Goal: Transaction & Acquisition: Purchase product/service

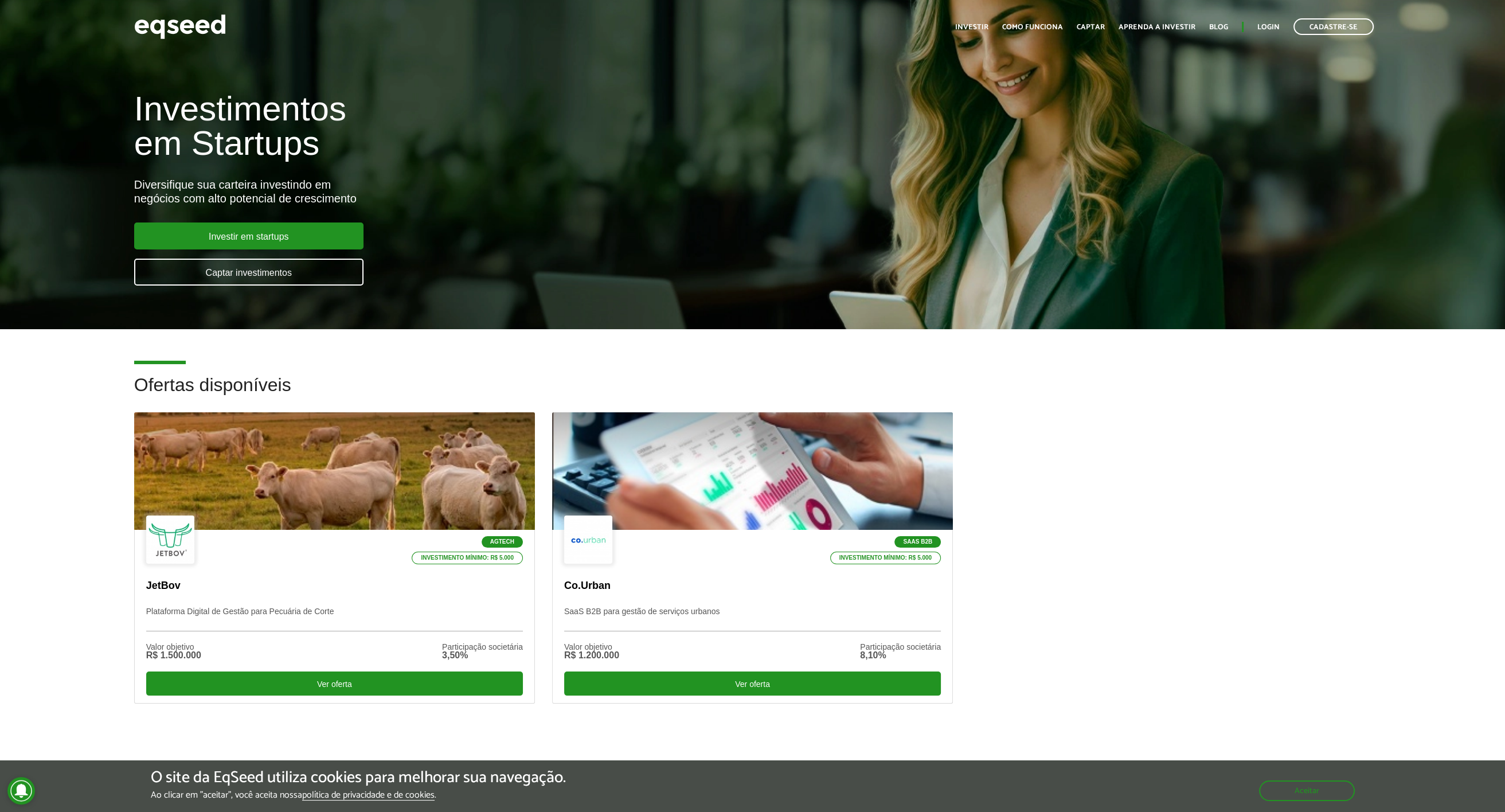
click at [1028, 398] on h2 "Ofertas disponíveis" at bounding box center [753, 393] width 1237 height 37
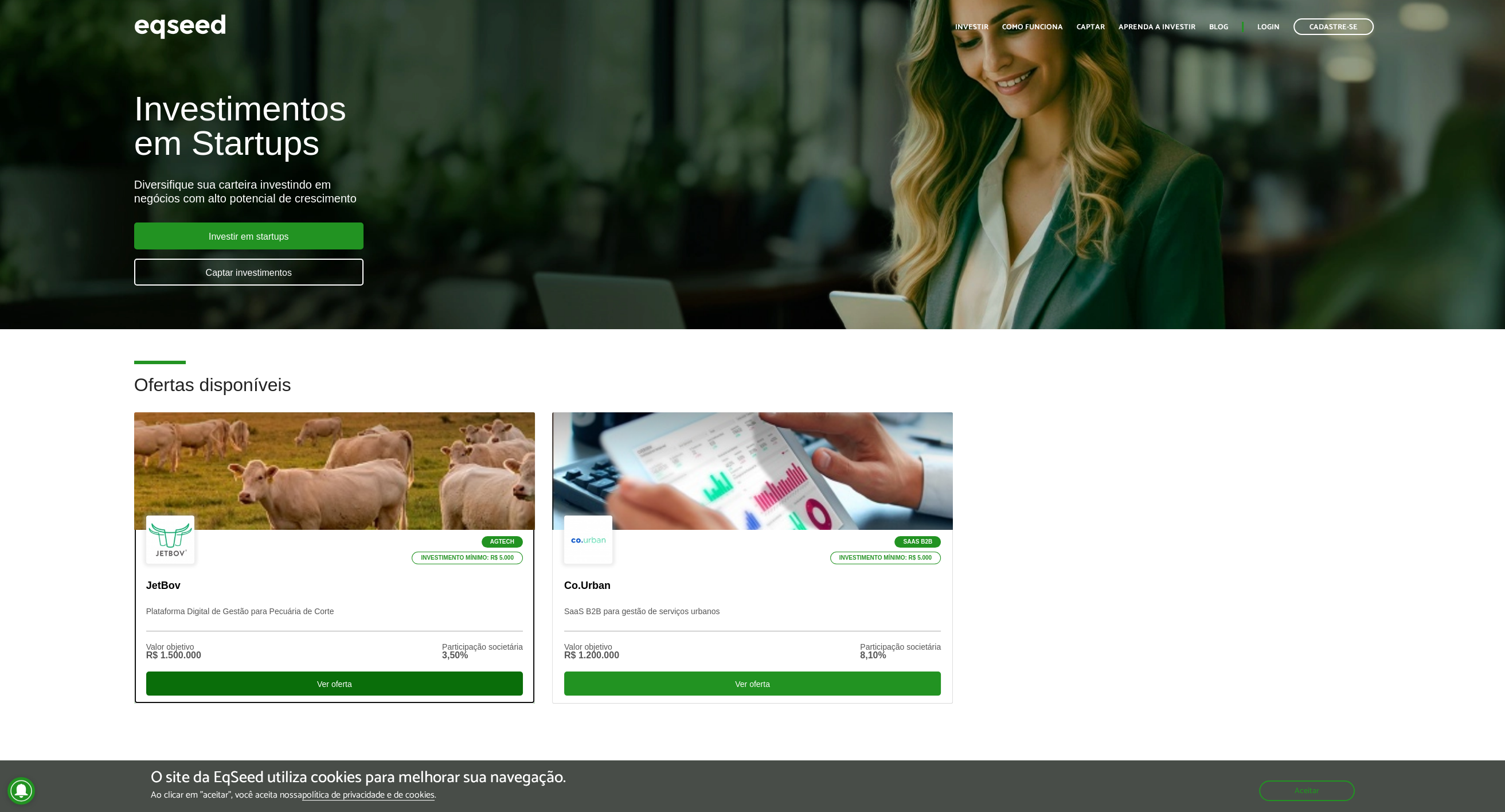
click at [354, 679] on div "Ver oferta" at bounding box center [335, 683] width 376 height 24
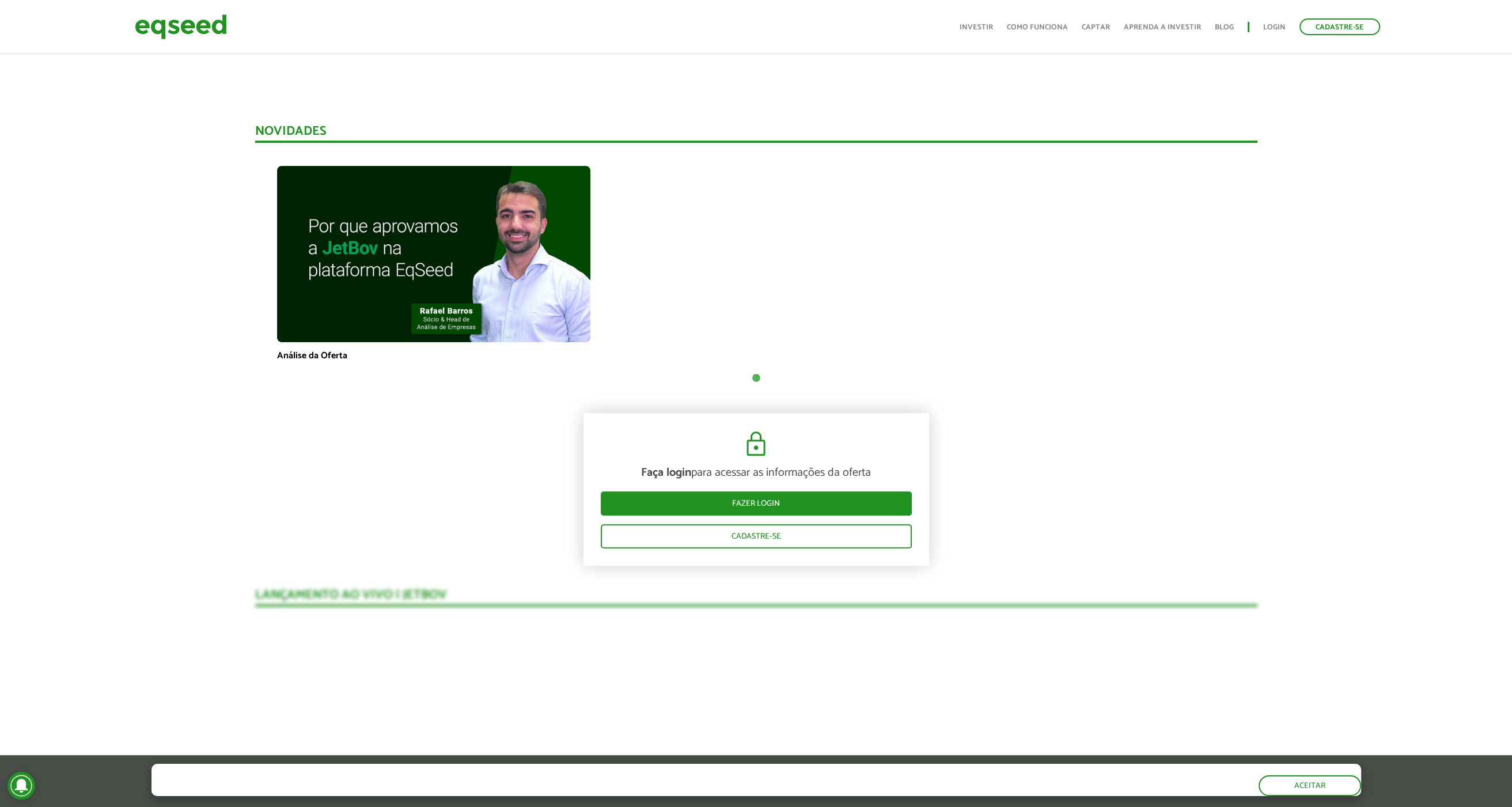
scroll to position [725, 0]
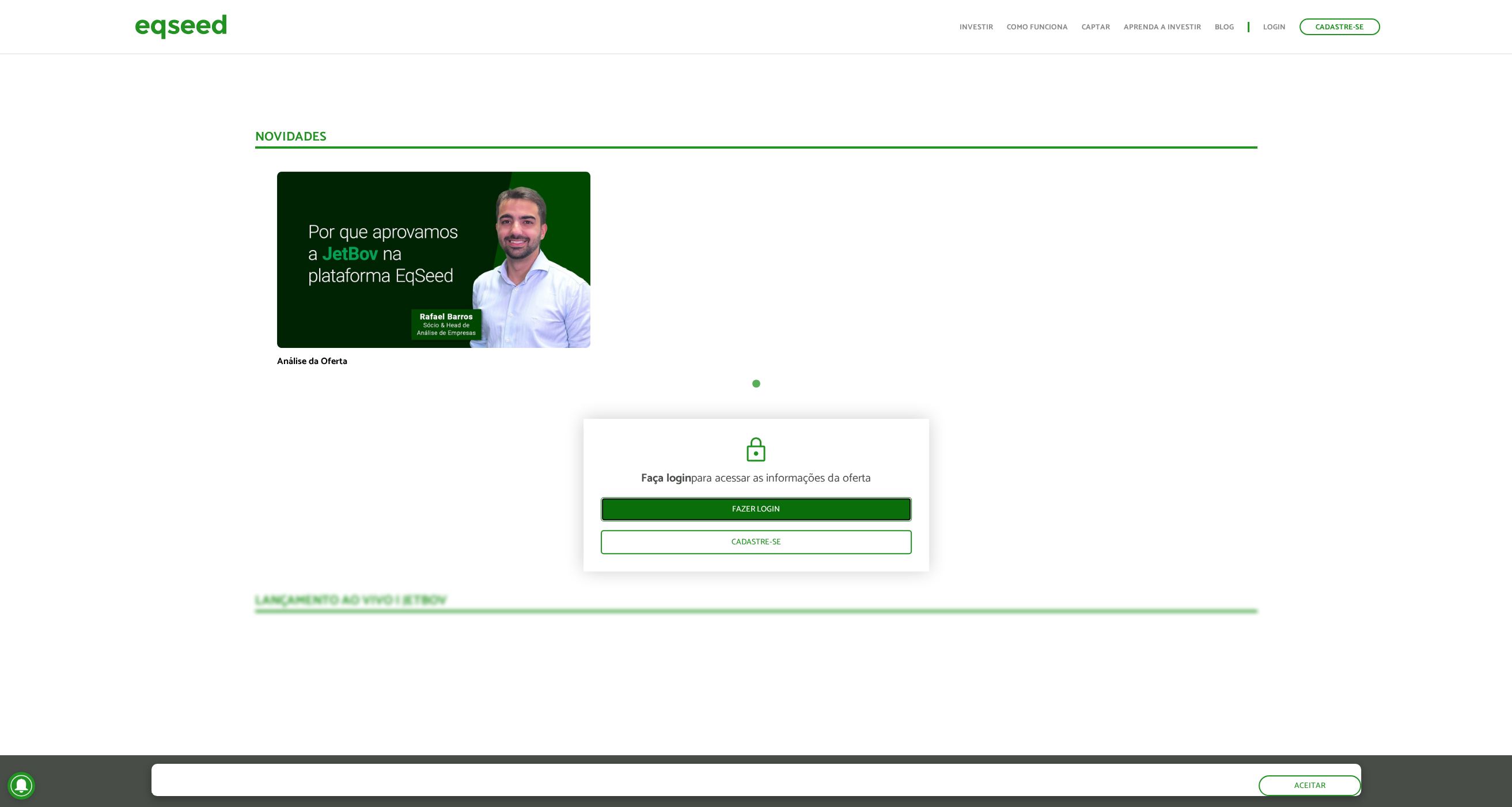
click at [759, 508] on link "Fazer login" at bounding box center [756, 510] width 311 height 24
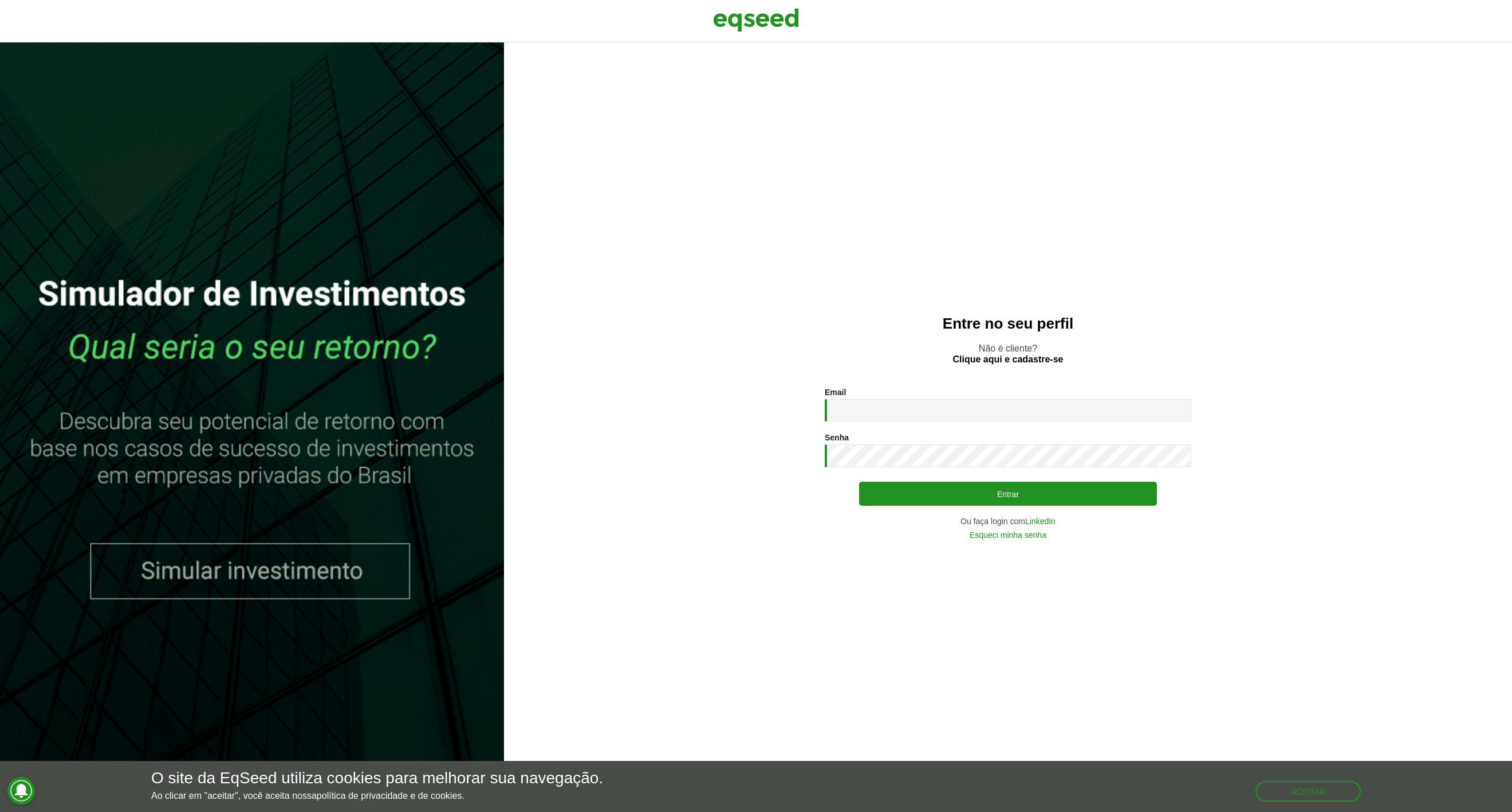
type input "**********"
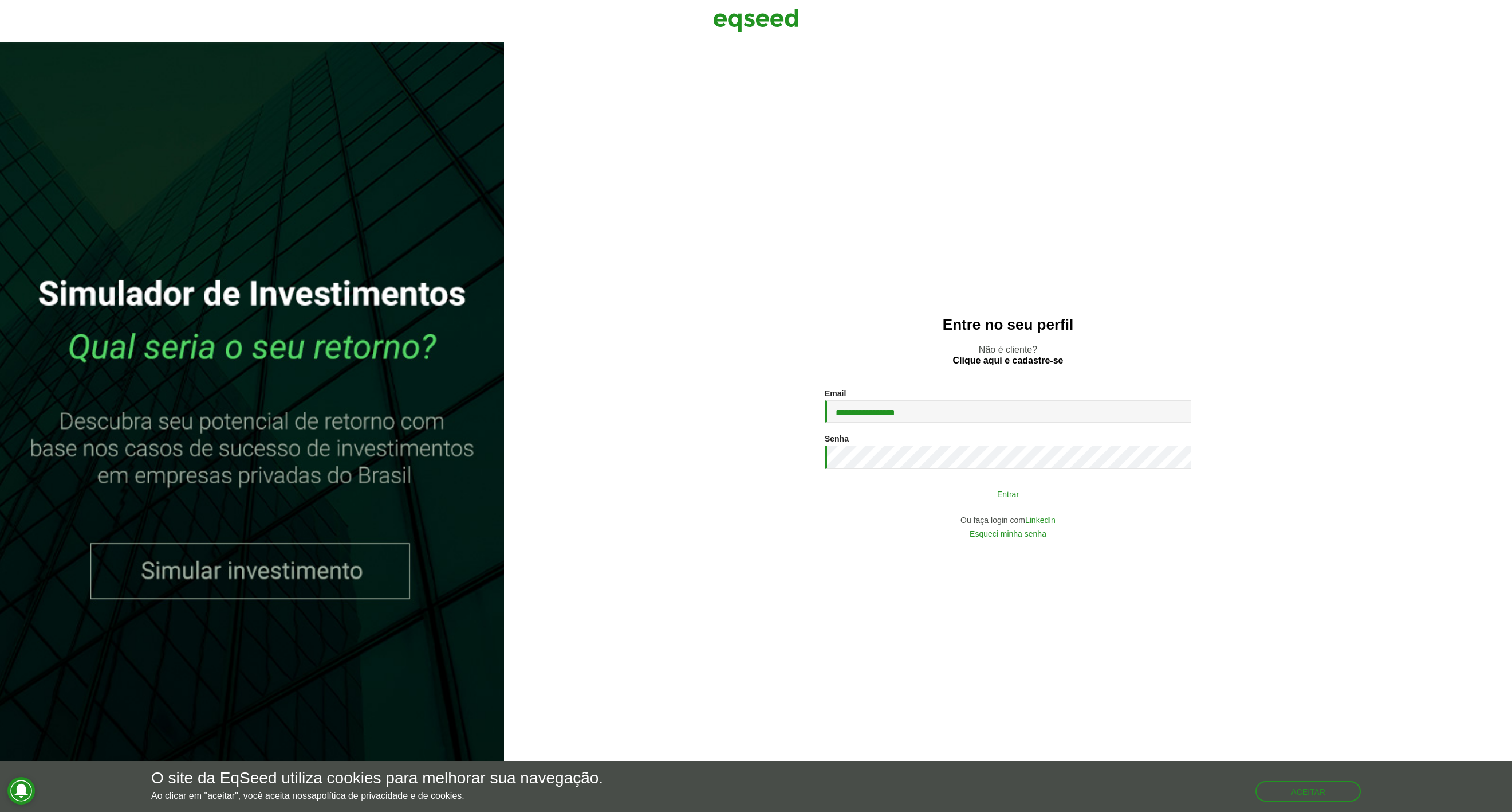
click at [1014, 488] on button "Entrar" at bounding box center [1008, 493] width 298 height 21
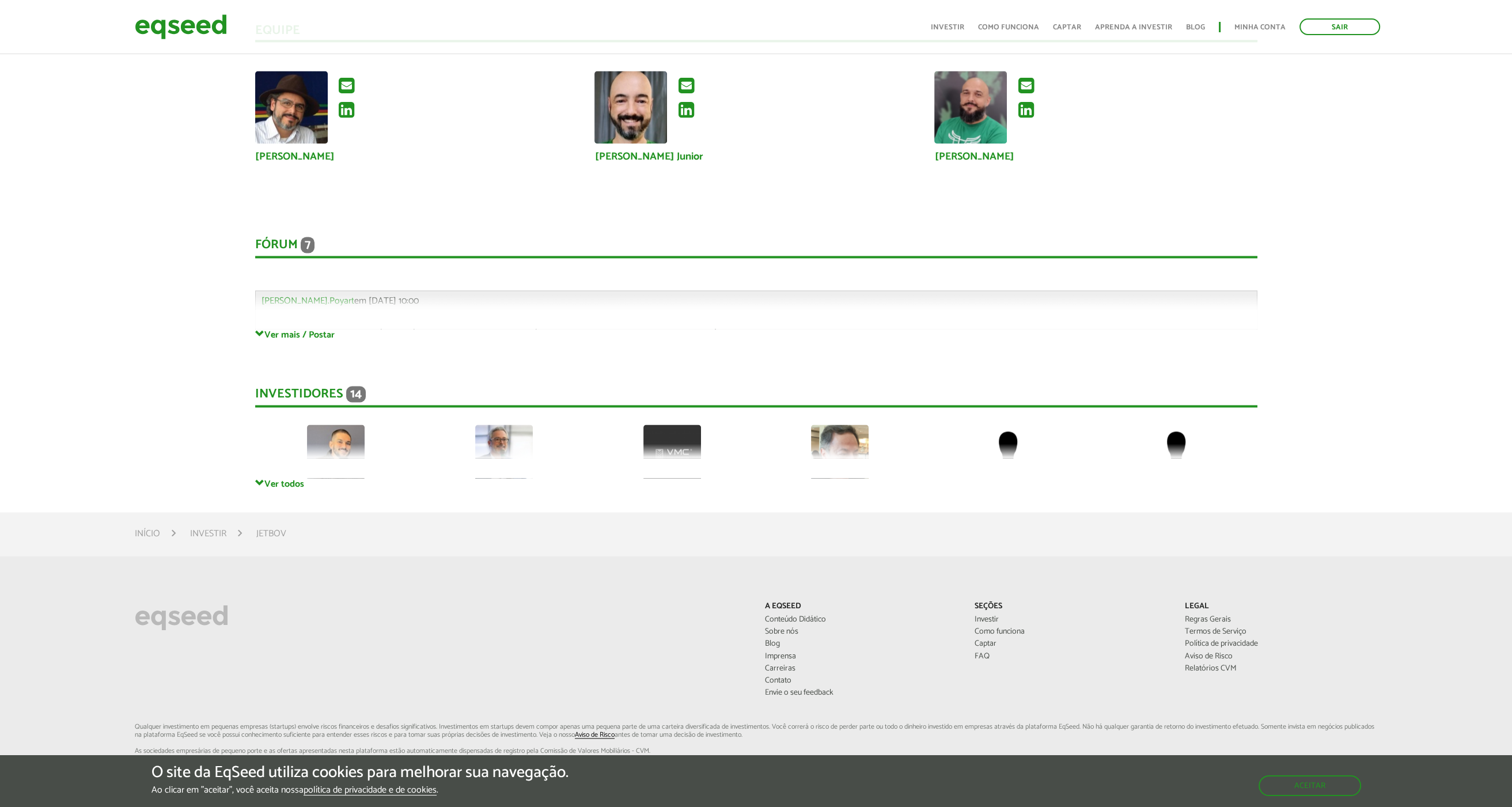
scroll to position [3150, 0]
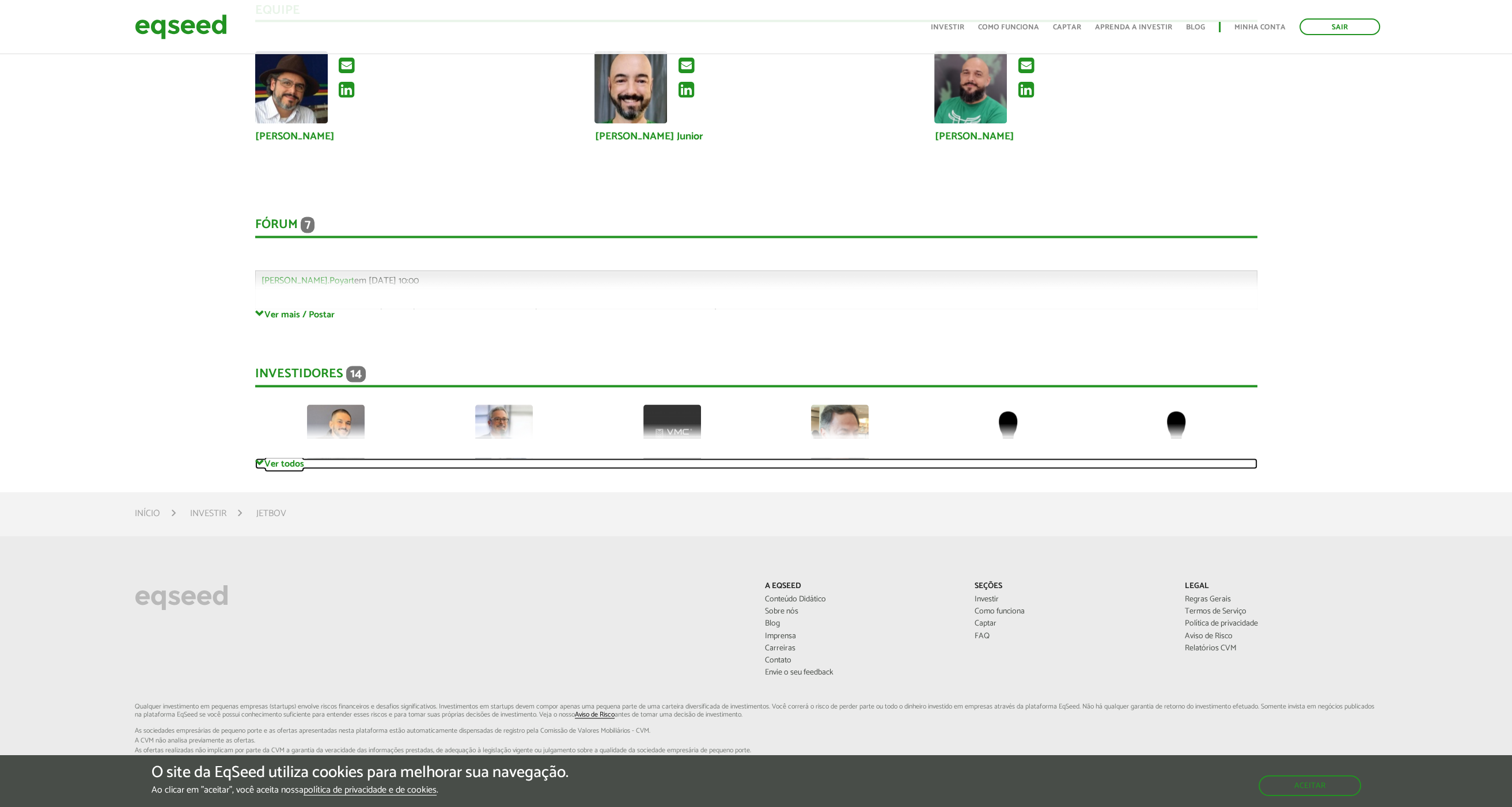
click at [291, 461] on link "Ver todos" at bounding box center [756, 464] width 1002 height 11
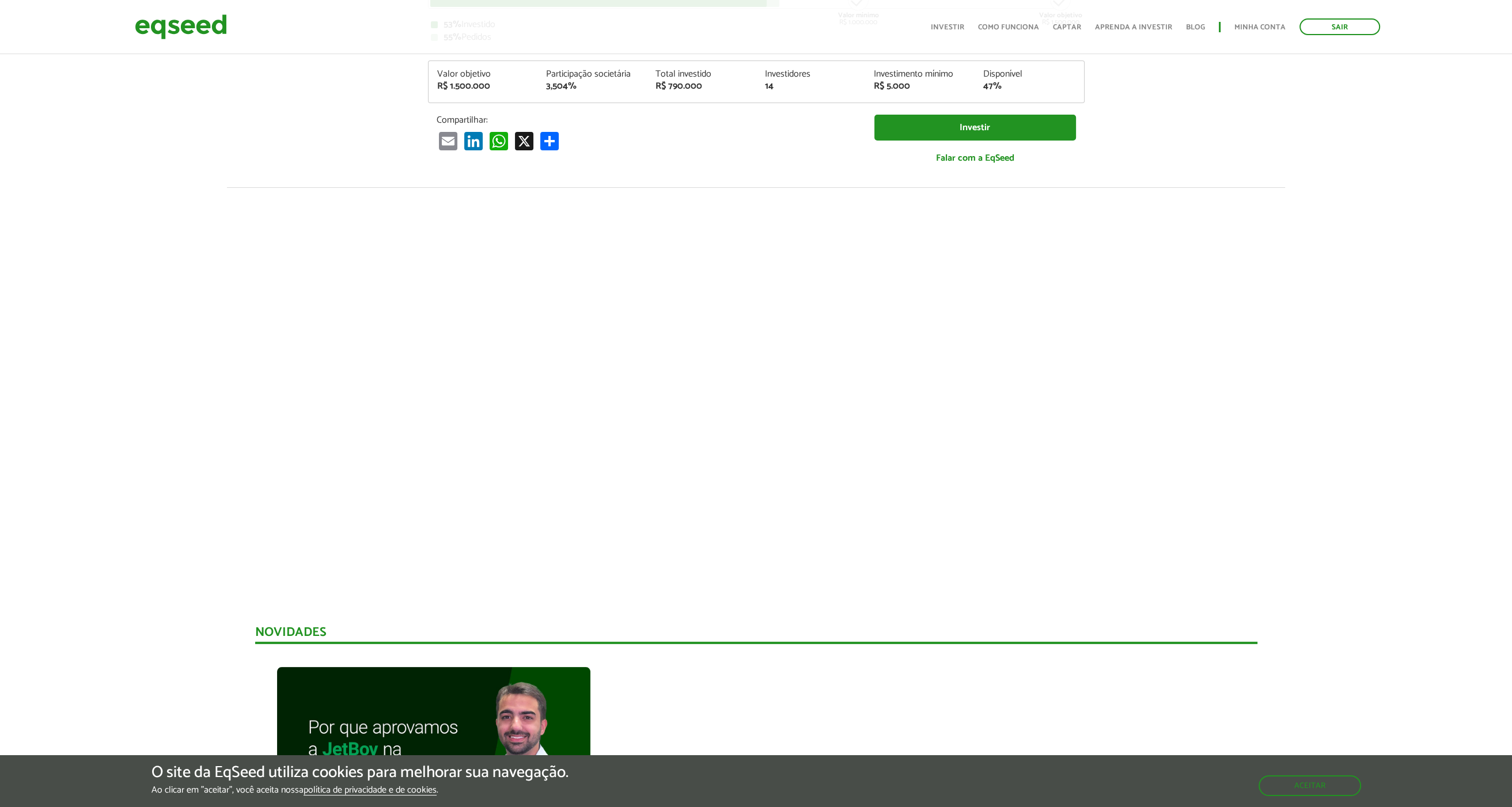
scroll to position [0, 0]
